Goal: Information Seeking & Learning: Learn about a topic

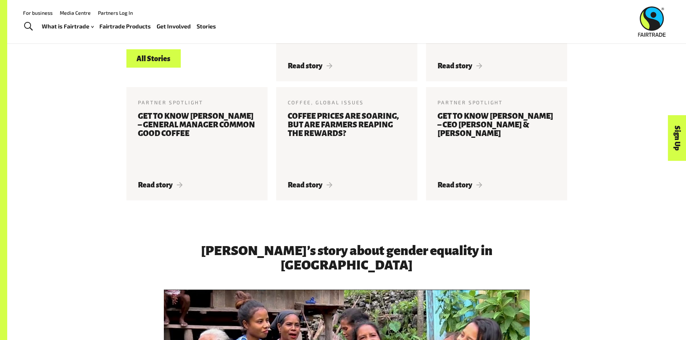
click at [44, 13] on link "For business" at bounding box center [38, 13] width 30 height 6
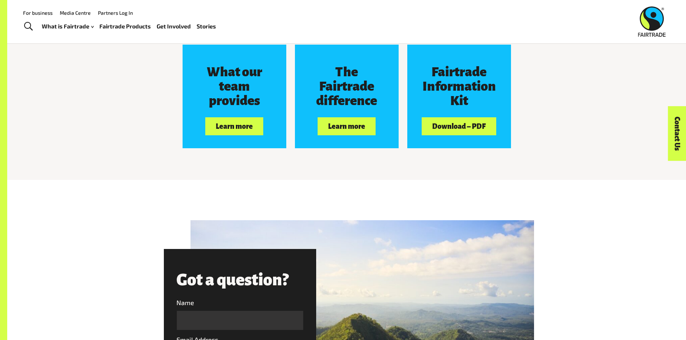
scroll to position [782, 0]
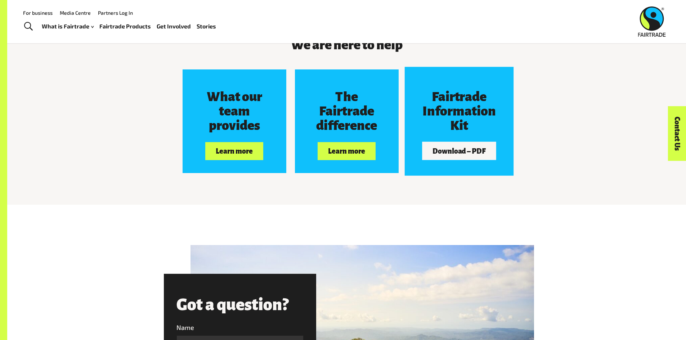
click at [487, 116] on h3 "Fairtrade Information Kit" at bounding box center [458, 111] width 77 height 43
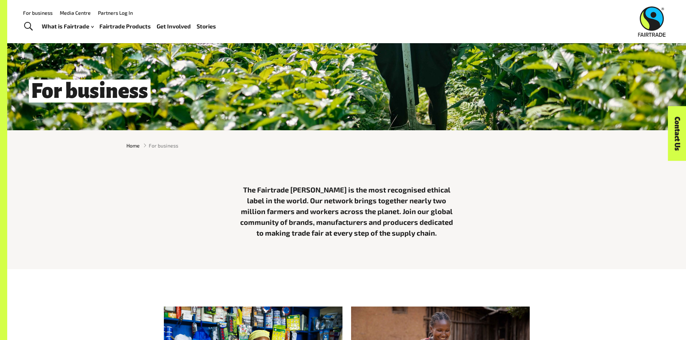
scroll to position [141, 0]
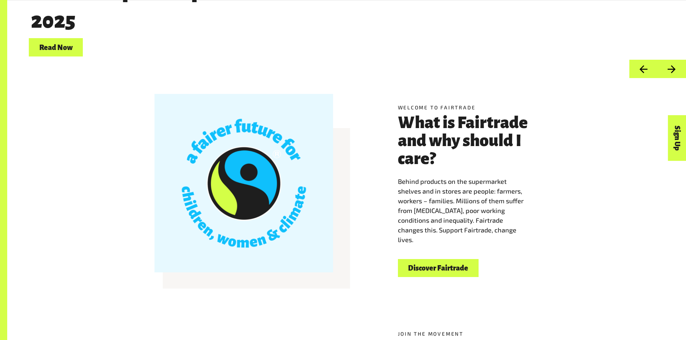
scroll to position [207, 0]
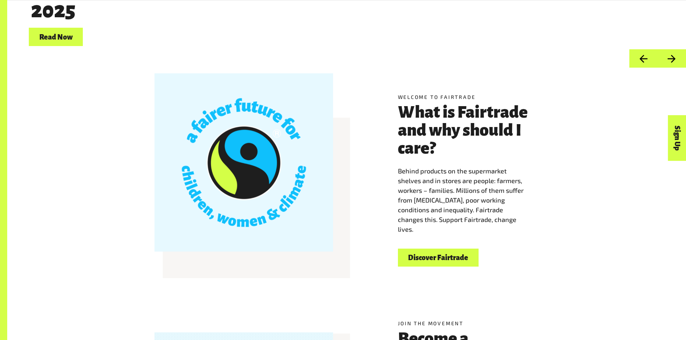
click at [444, 258] on link "Discover Fairtrade" at bounding box center [438, 258] width 81 height 18
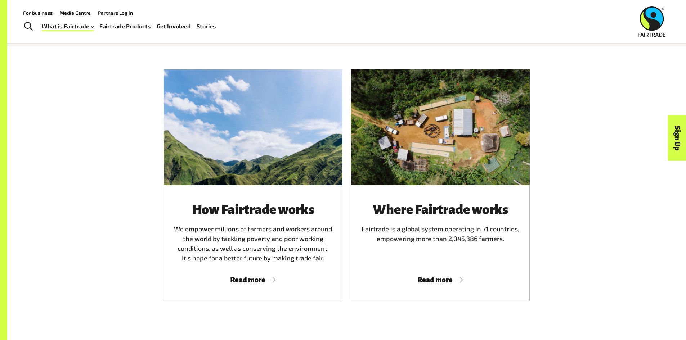
scroll to position [419, 0]
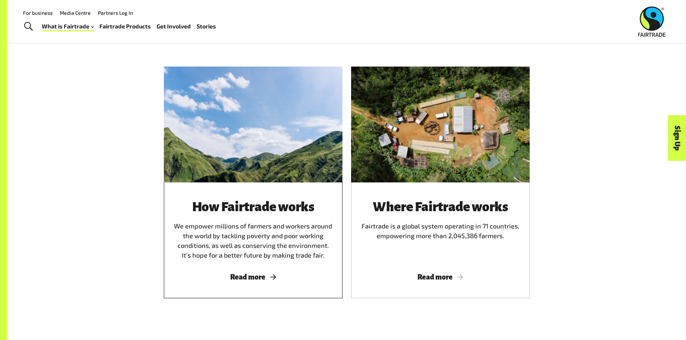
click at [289, 140] on div at bounding box center [253, 125] width 179 height 116
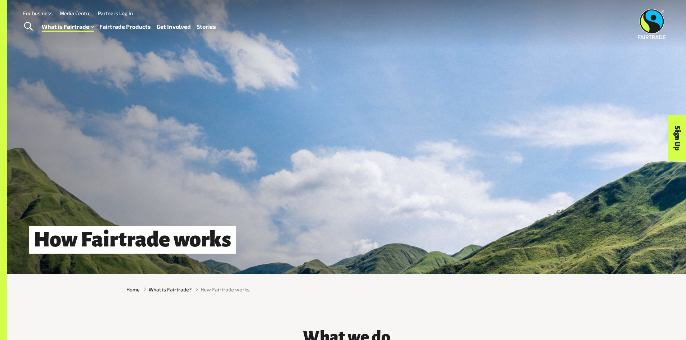
click at [202, 26] on link "Stories" at bounding box center [206, 27] width 19 height 10
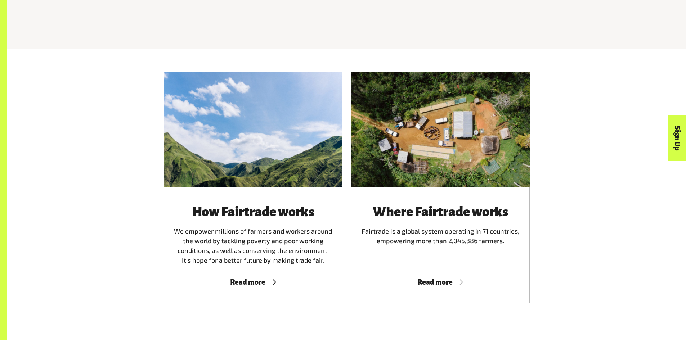
scroll to position [419, 0]
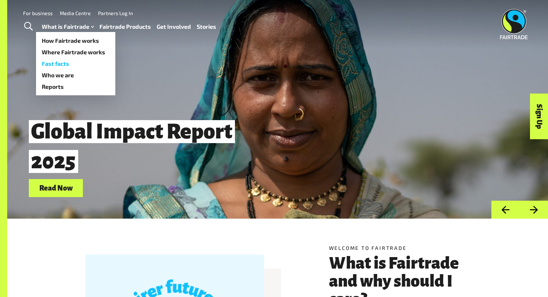
click at [57, 62] on link "Fast facts" at bounding box center [75, 64] width 79 height 12
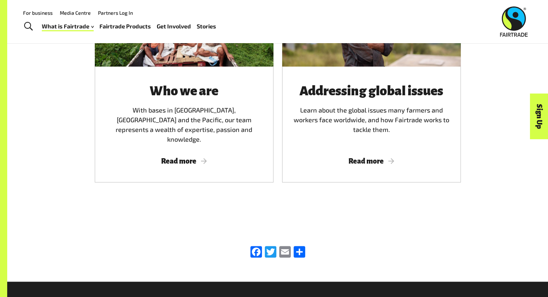
scroll to position [1141, 0]
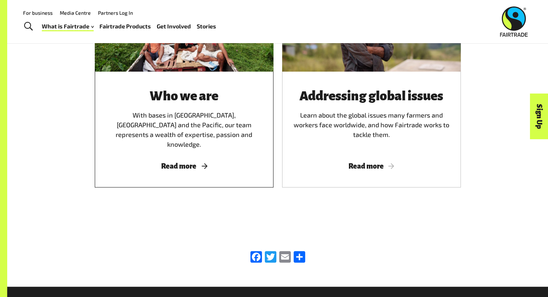
click at [185, 162] on span "Read more" at bounding box center [183, 166] width 161 height 8
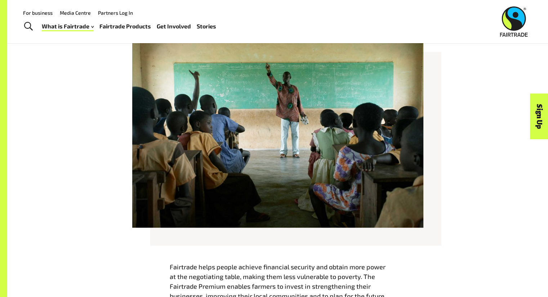
scroll to position [598, 0]
